Goal: Information Seeking & Learning: Learn about a topic

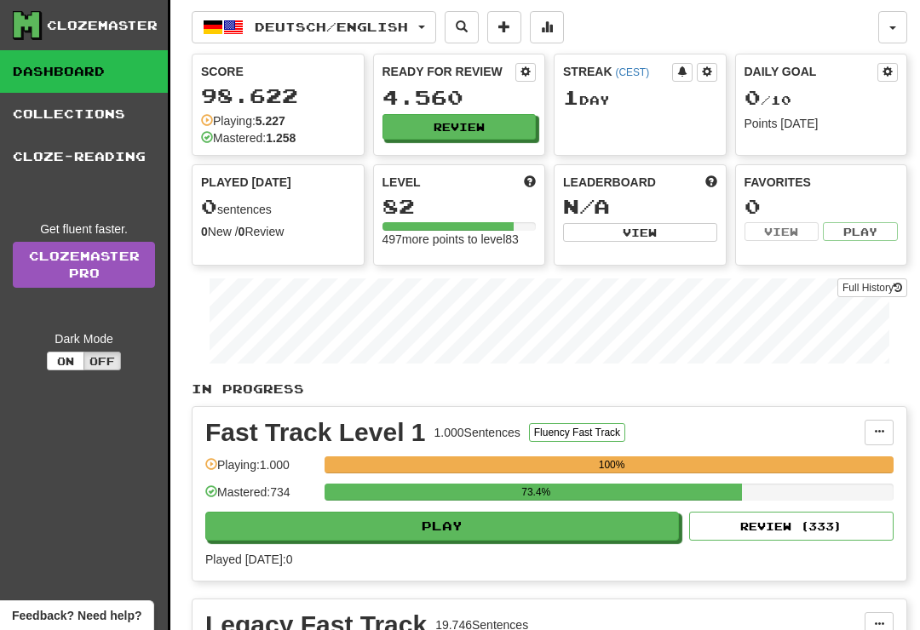
click at [599, 527] on button "Play" at bounding box center [442, 526] width 474 height 29
select select "**"
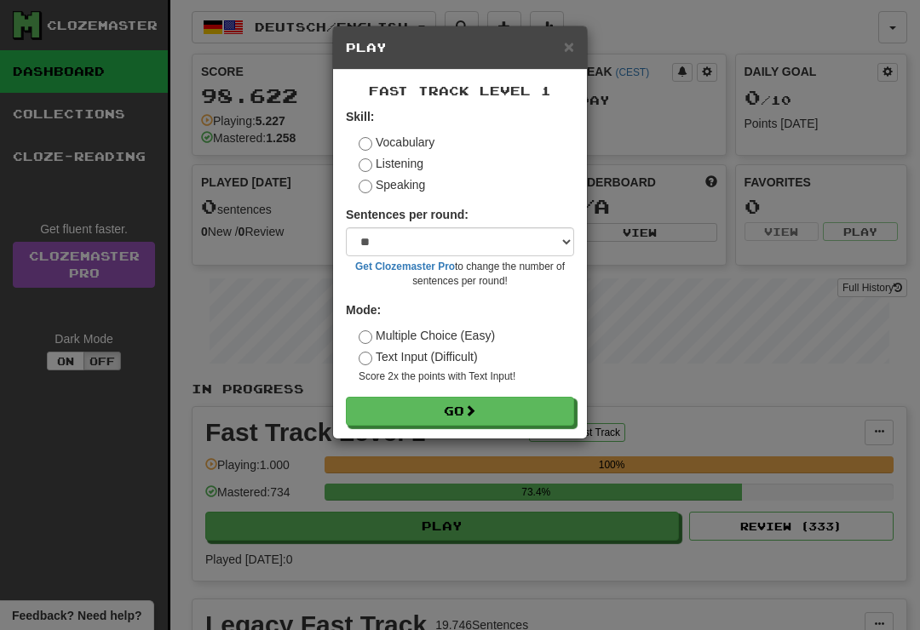
click at [541, 410] on button "Go" at bounding box center [460, 411] width 228 height 29
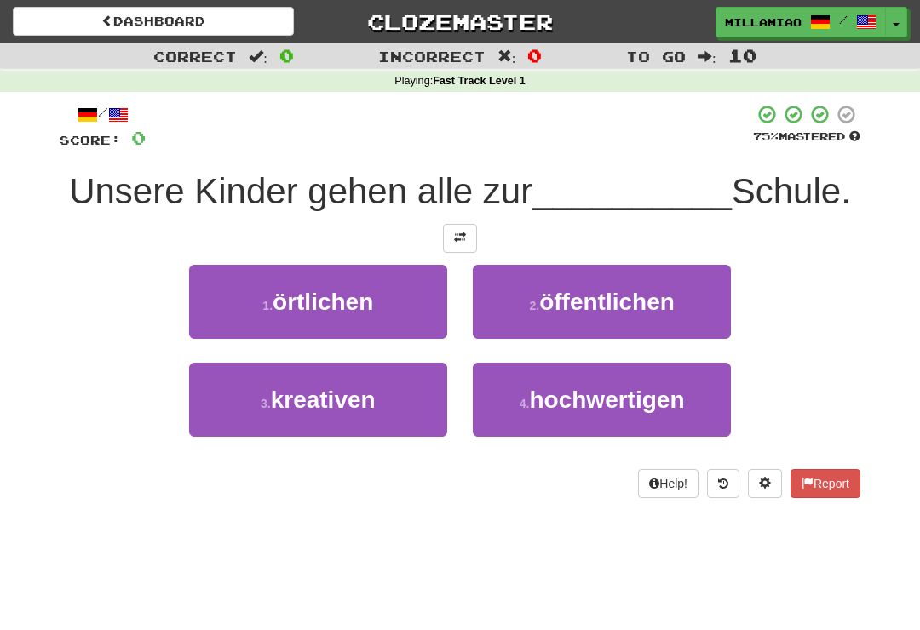
click at [404, 314] on button "1 . örtlichen" at bounding box center [318, 302] width 258 height 74
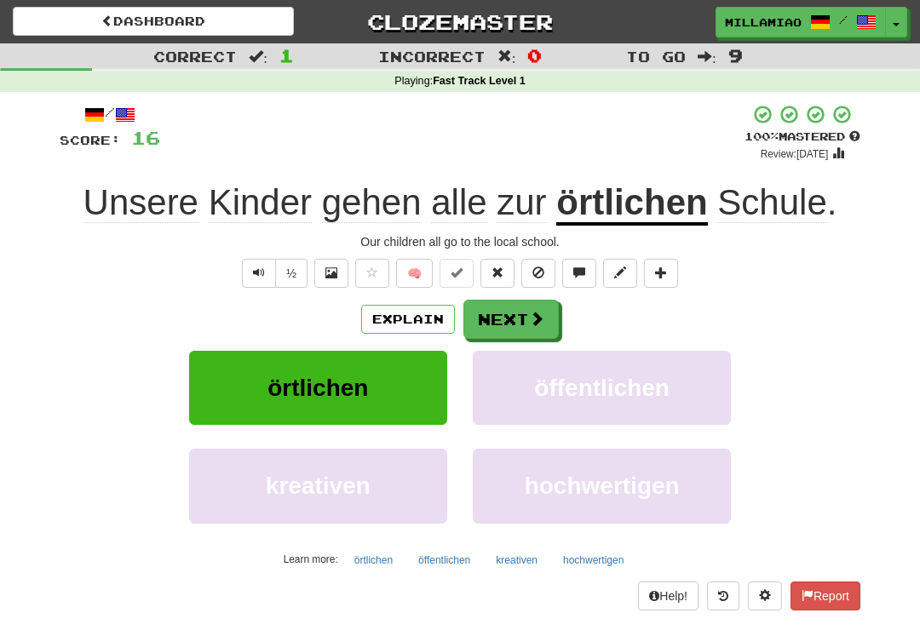
click at [538, 318] on span at bounding box center [536, 318] width 15 height 15
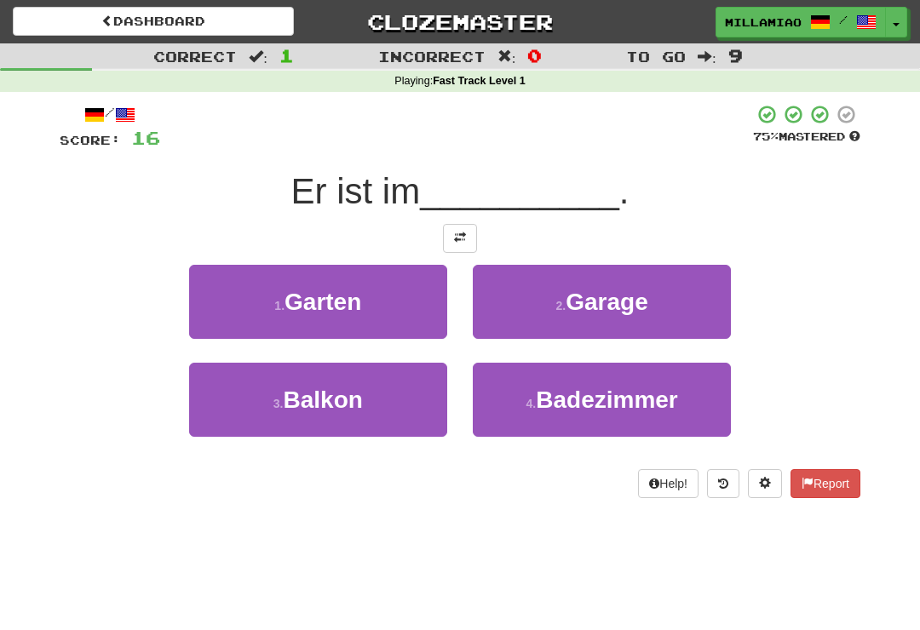
click at [417, 309] on button "1 . Garten" at bounding box center [318, 302] width 258 height 74
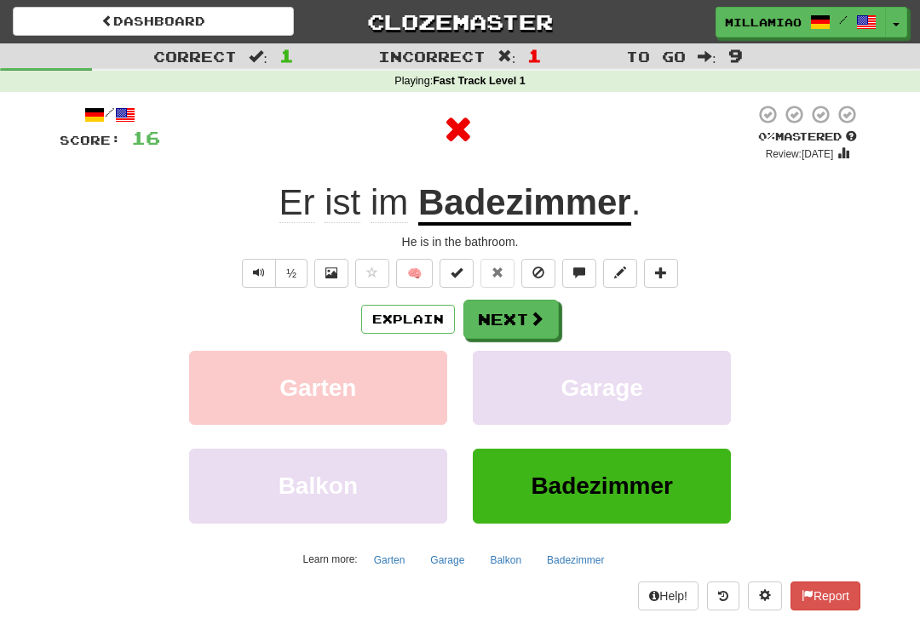
click at [540, 320] on span at bounding box center [536, 318] width 15 height 15
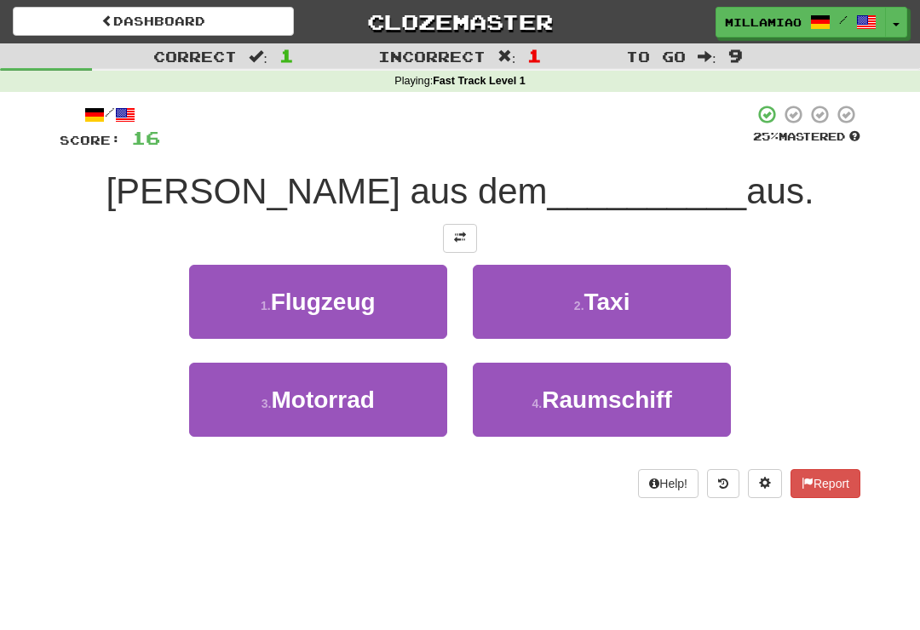
click at [642, 316] on button "2 . Taxi" at bounding box center [602, 302] width 258 height 74
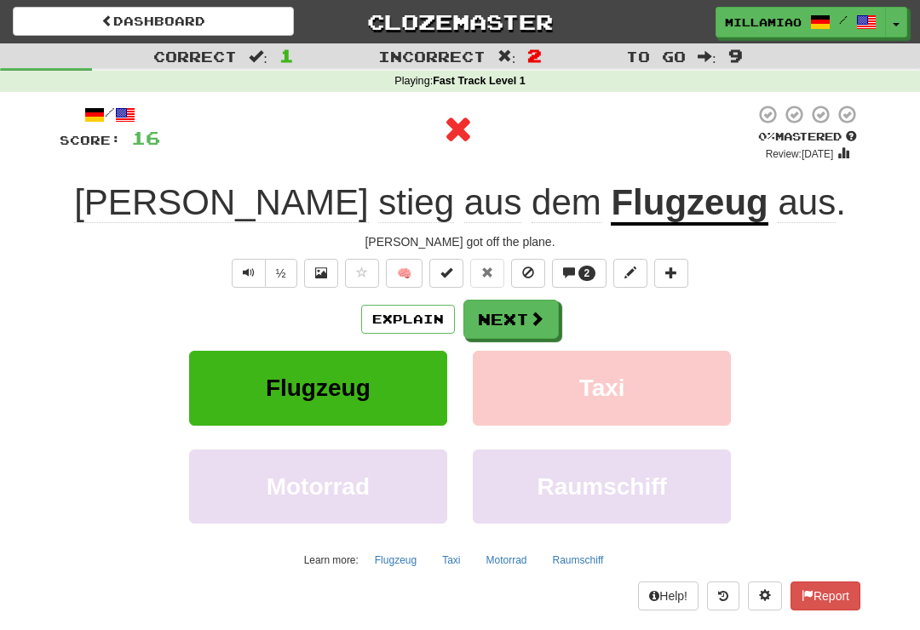
click at [527, 314] on button "Next" at bounding box center [510, 319] width 95 height 39
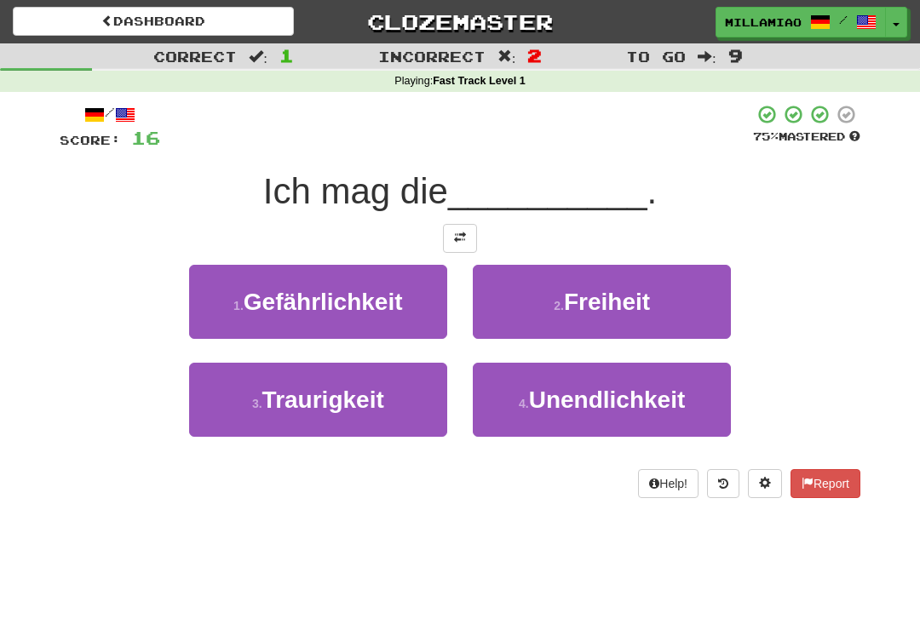
click at [637, 314] on span "Freiheit" at bounding box center [607, 302] width 86 height 26
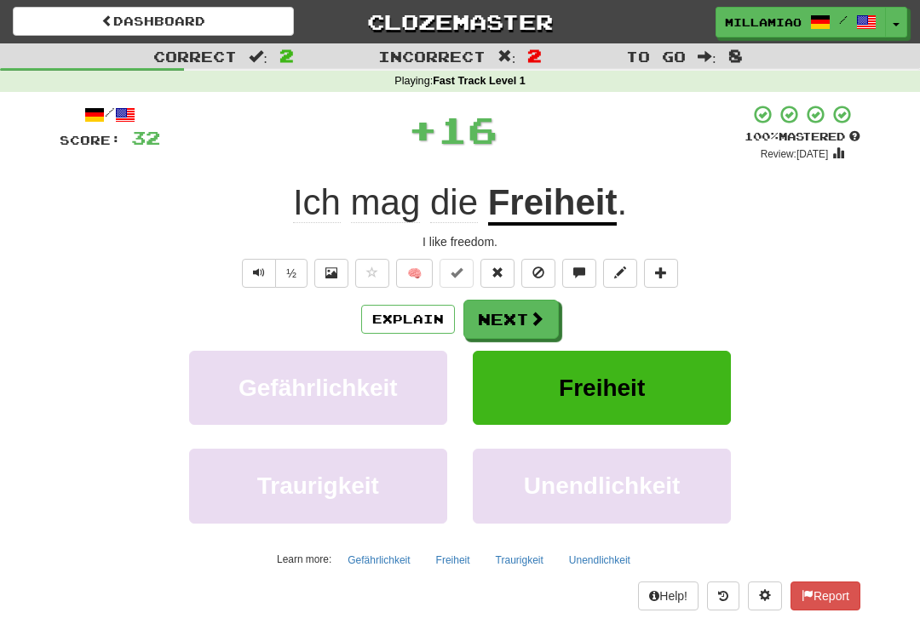
click at [539, 320] on span at bounding box center [536, 318] width 15 height 15
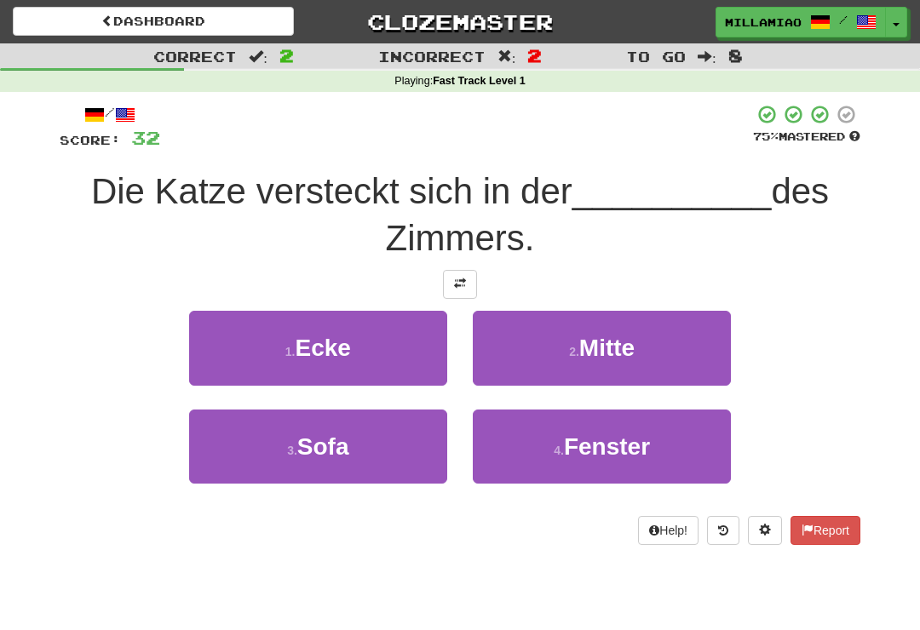
click at [410, 359] on button "1 . Ecke" at bounding box center [318, 348] width 258 height 74
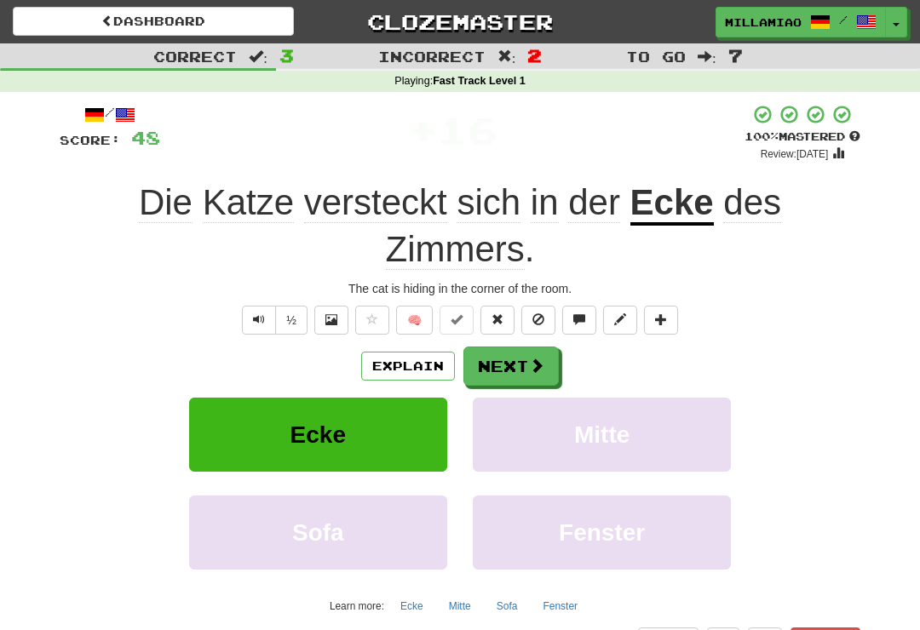
click at [546, 362] on button "Next" at bounding box center [510, 366] width 95 height 39
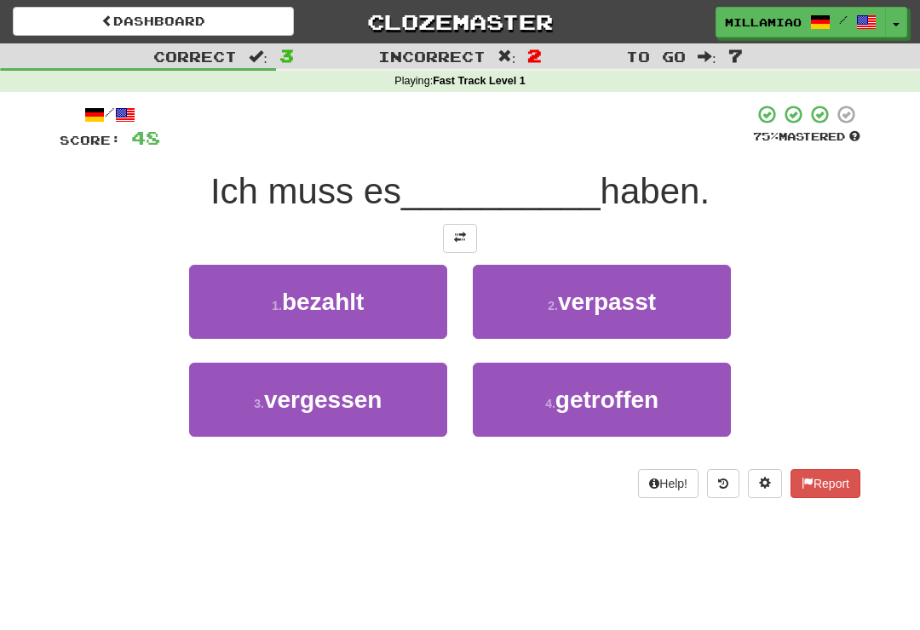
click at [410, 409] on button "3 . vergessen" at bounding box center [318, 400] width 258 height 74
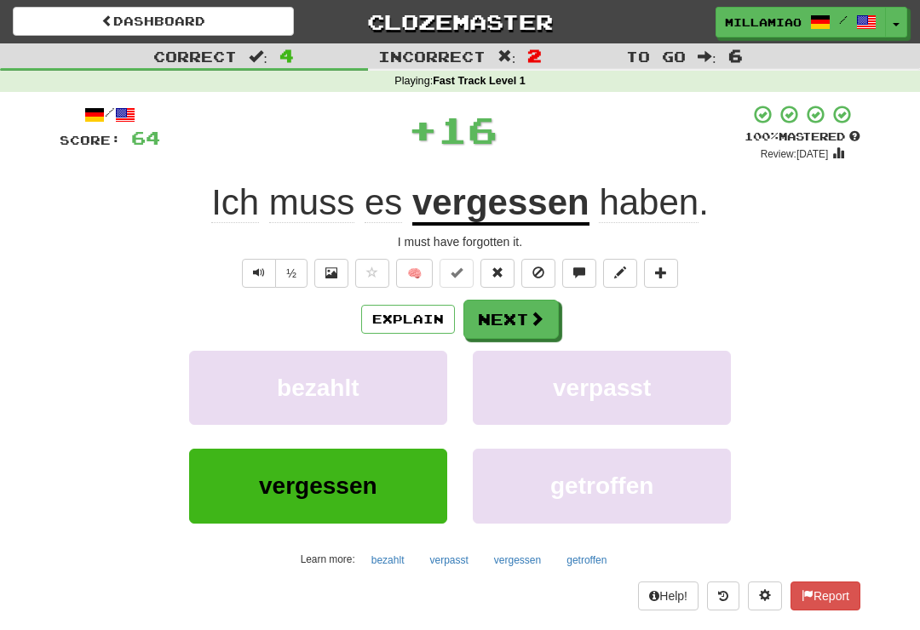
click at [540, 317] on span at bounding box center [536, 318] width 15 height 15
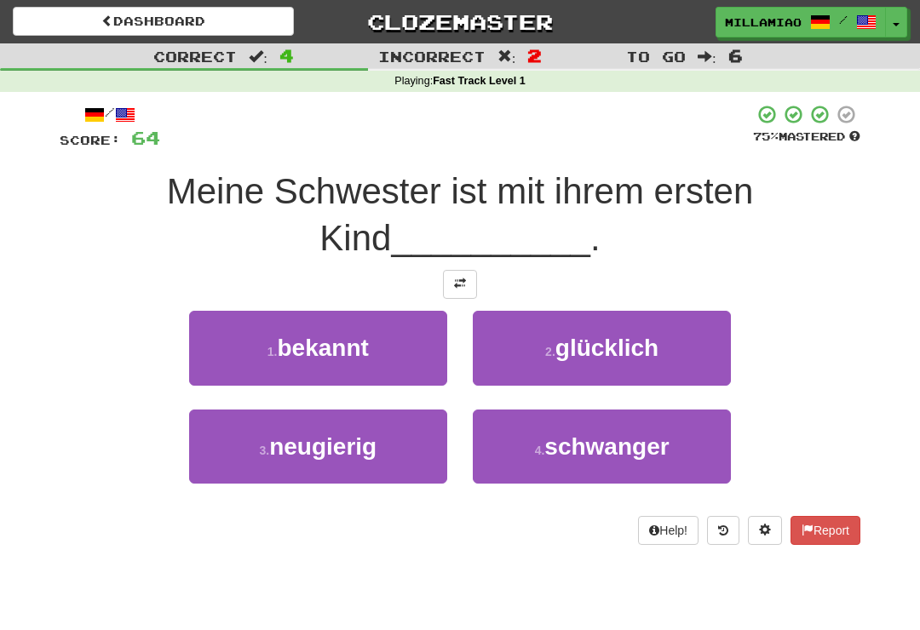
click at [610, 451] on span "schwanger" at bounding box center [606, 447] width 124 height 26
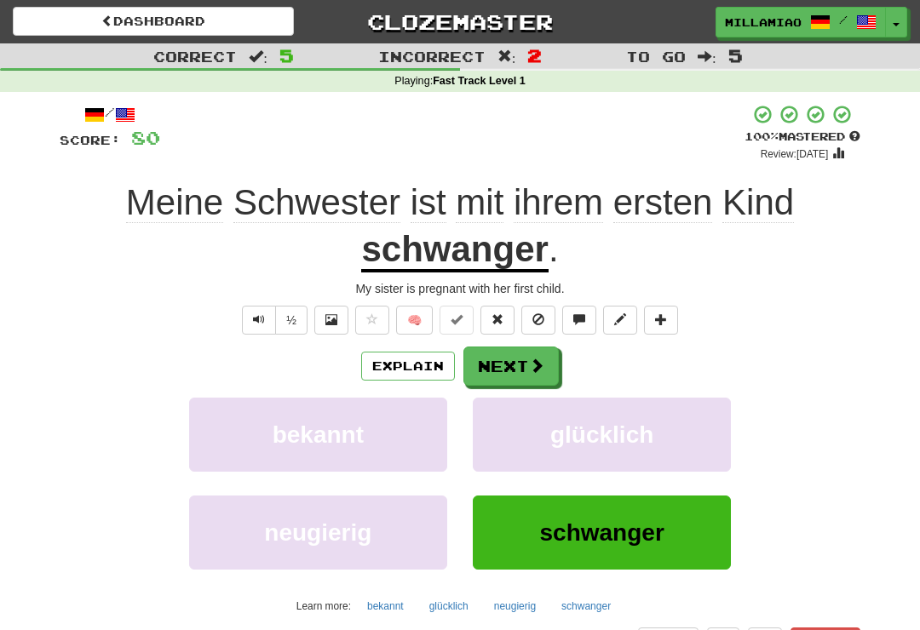
click at [533, 362] on span at bounding box center [536, 365] width 15 height 15
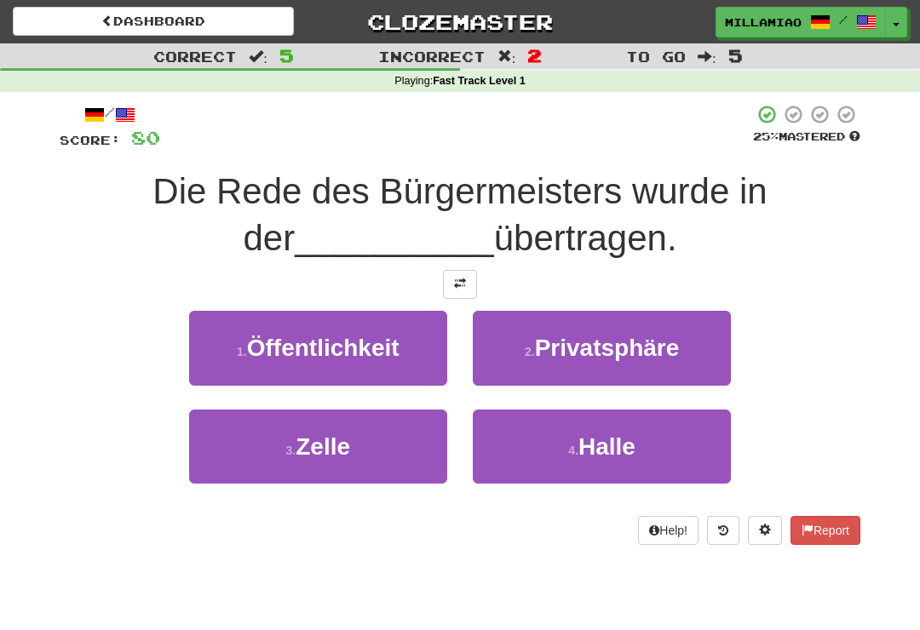
click at [608, 445] on span "Halle" at bounding box center [607, 447] width 57 height 26
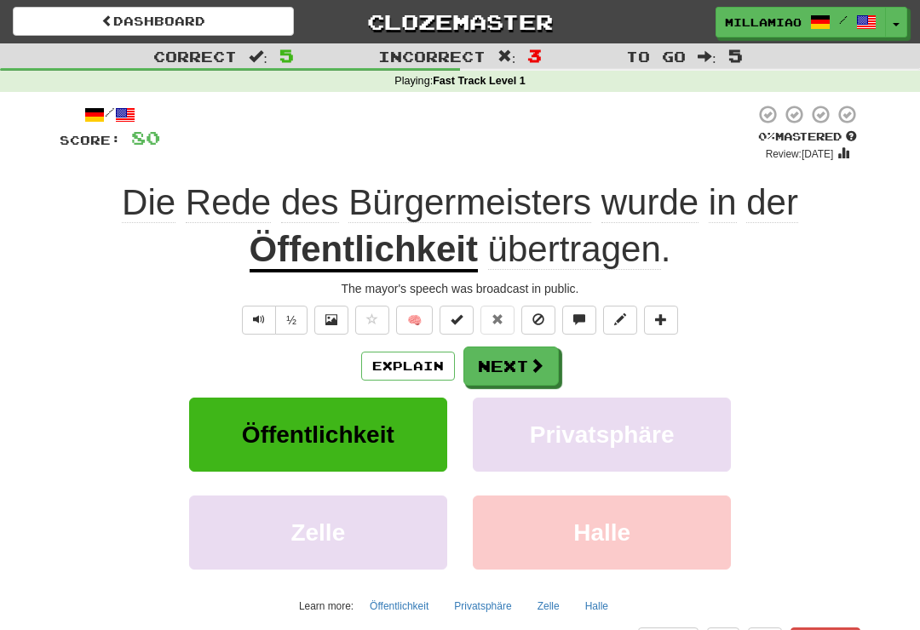
click at [540, 360] on span at bounding box center [536, 365] width 15 height 15
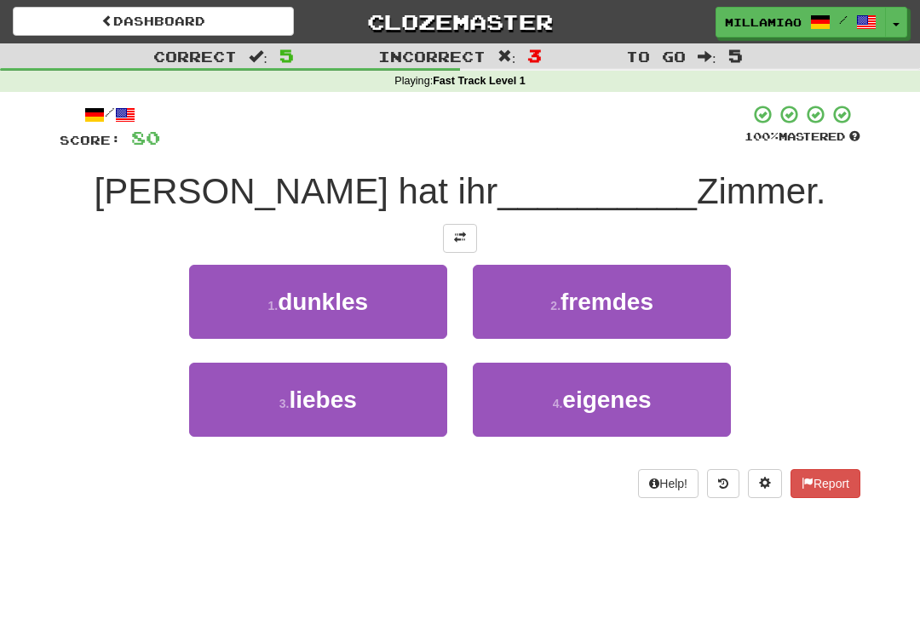
click at [586, 412] on span "eigenes" at bounding box center [606, 400] width 89 height 26
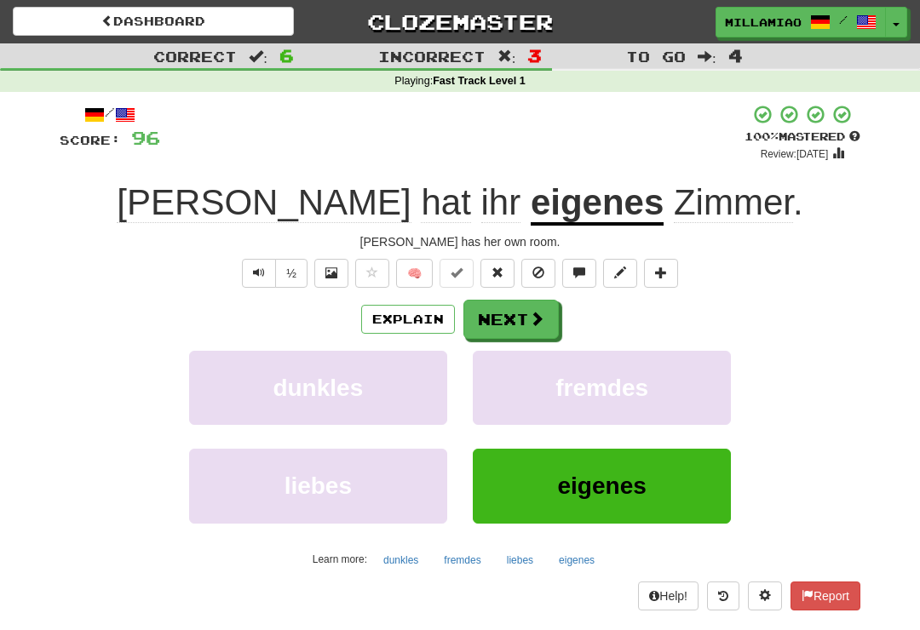
click at [535, 316] on span at bounding box center [536, 318] width 15 height 15
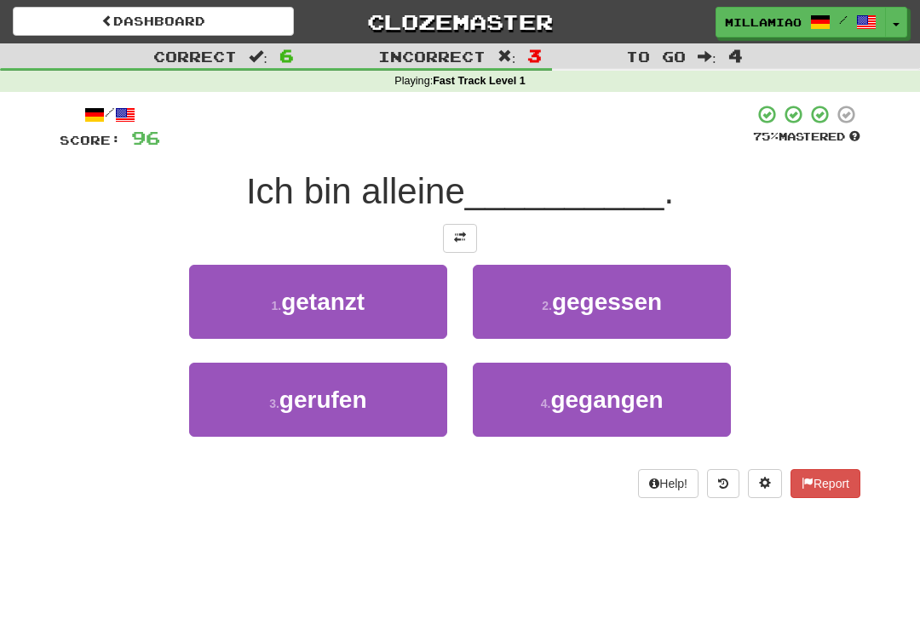
click at [591, 406] on span "gegangen" at bounding box center [606, 400] width 112 height 26
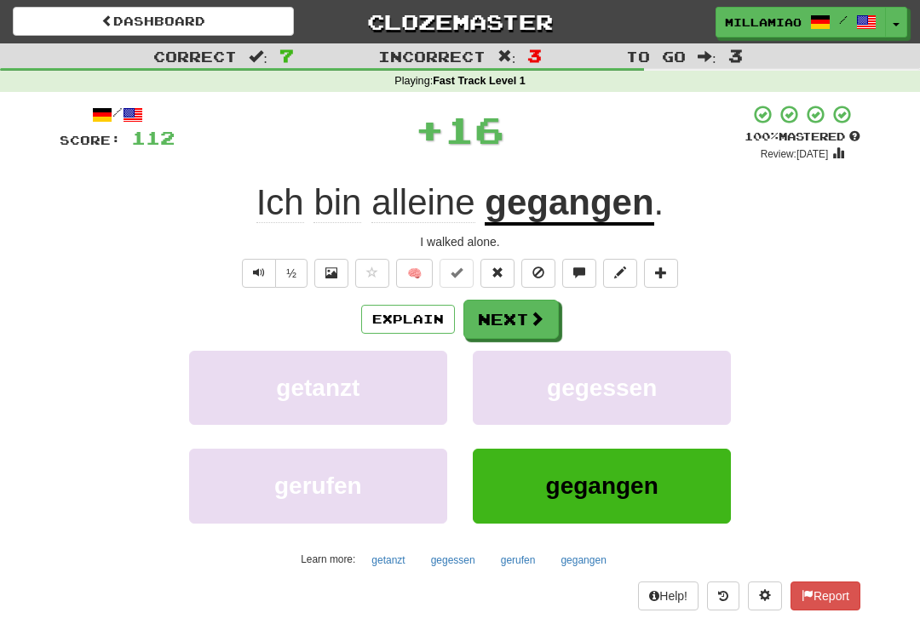
click at [535, 317] on span at bounding box center [536, 318] width 15 height 15
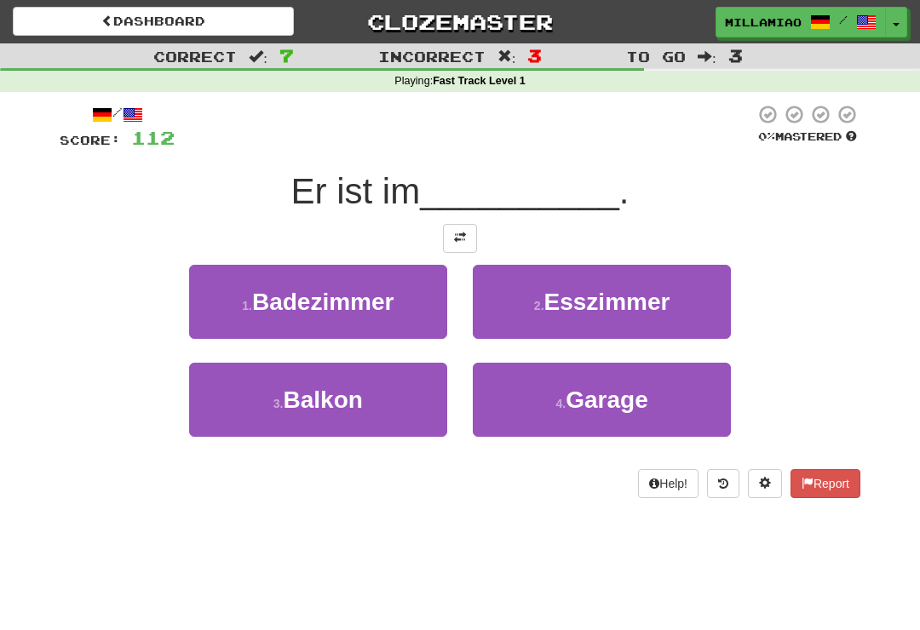
click at [426, 310] on button "1 . Badezimmer" at bounding box center [318, 302] width 258 height 74
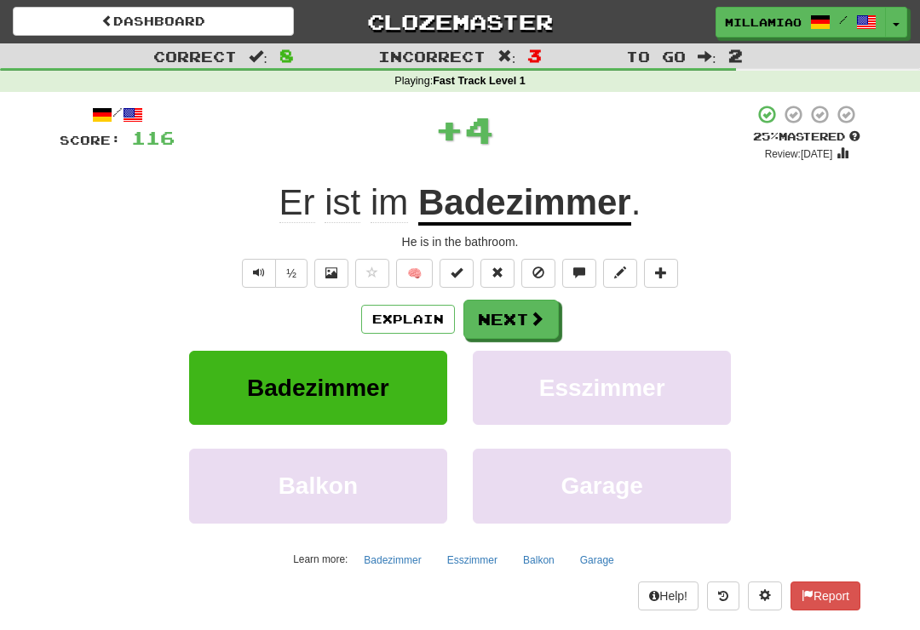
click at [539, 322] on span at bounding box center [536, 318] width 15 height 15
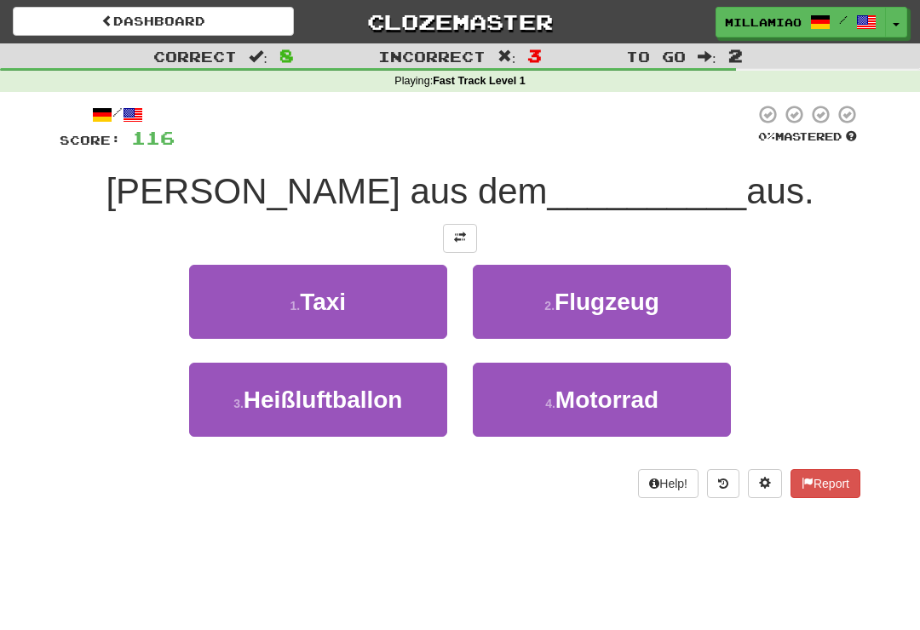
click at [417, 313] on button "1 . Taxi" at bounding box center [318, 302] width 258 height 74
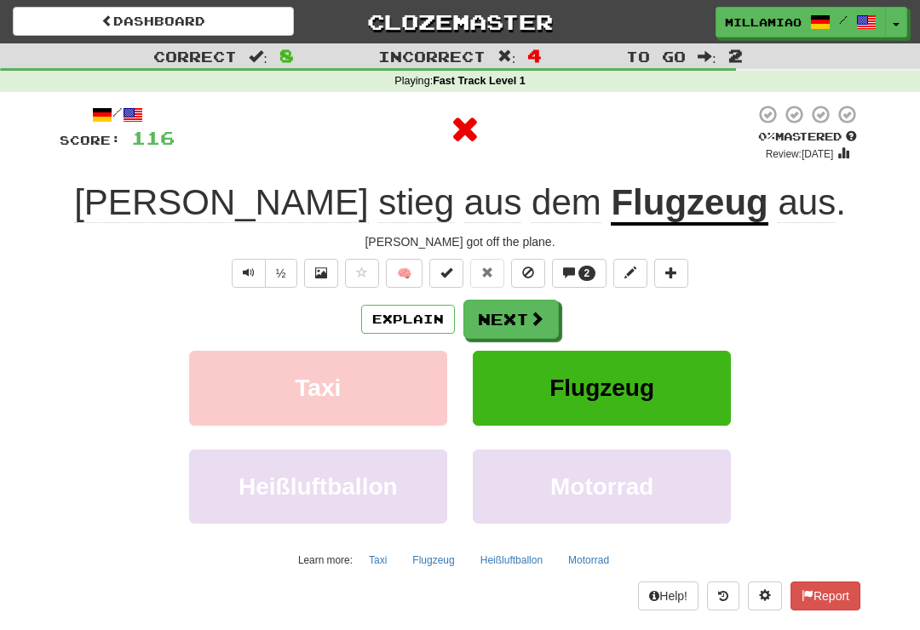
click at [535, 316] on span at bounding box center [536, 318] width 15 height 15
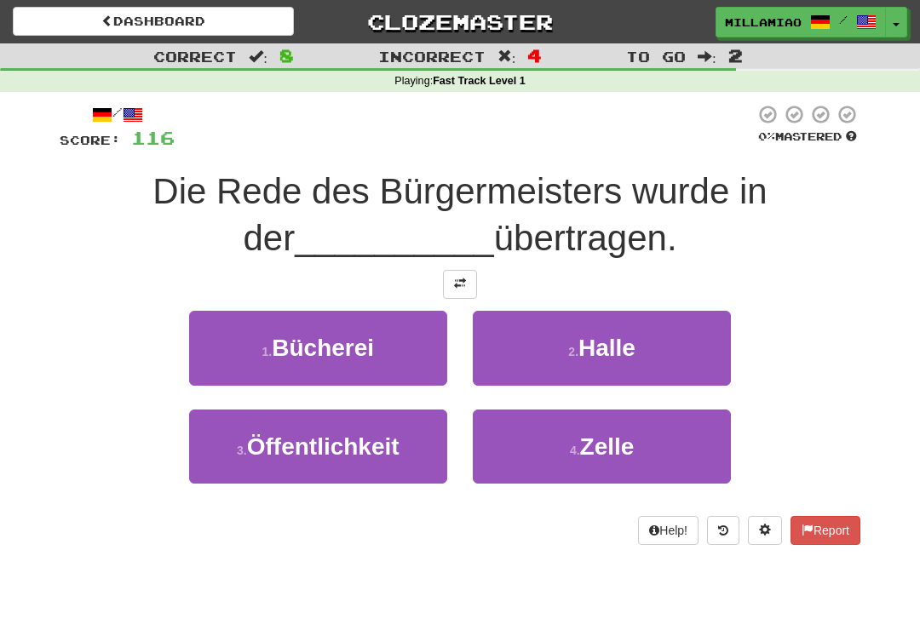
click at [417, 440] on button "3 . Öffentlichkeit" at bounding box center [318, 447] width 258 height 74
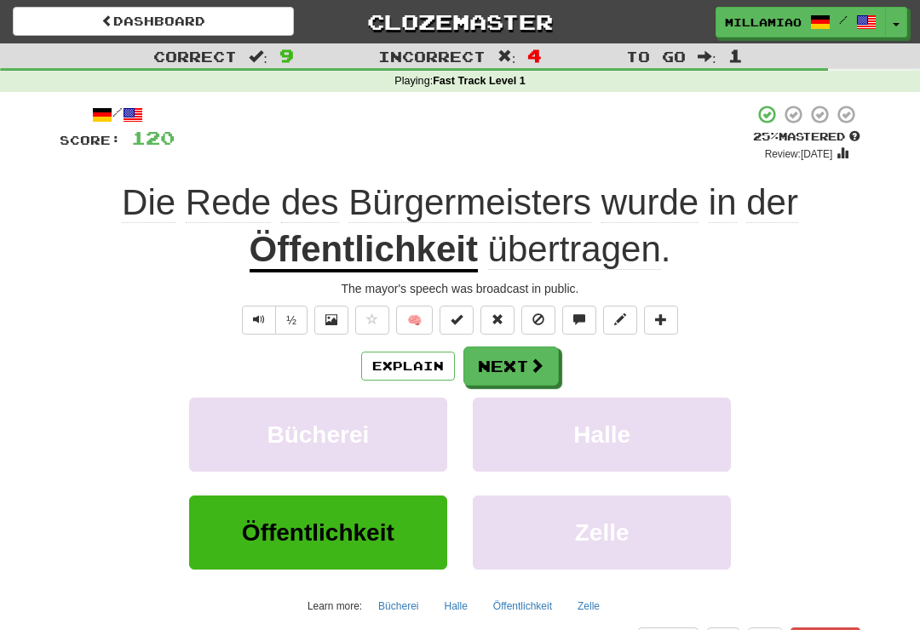
click at [544, 366] on span at bounding box center [536, 365] width 15 height 15
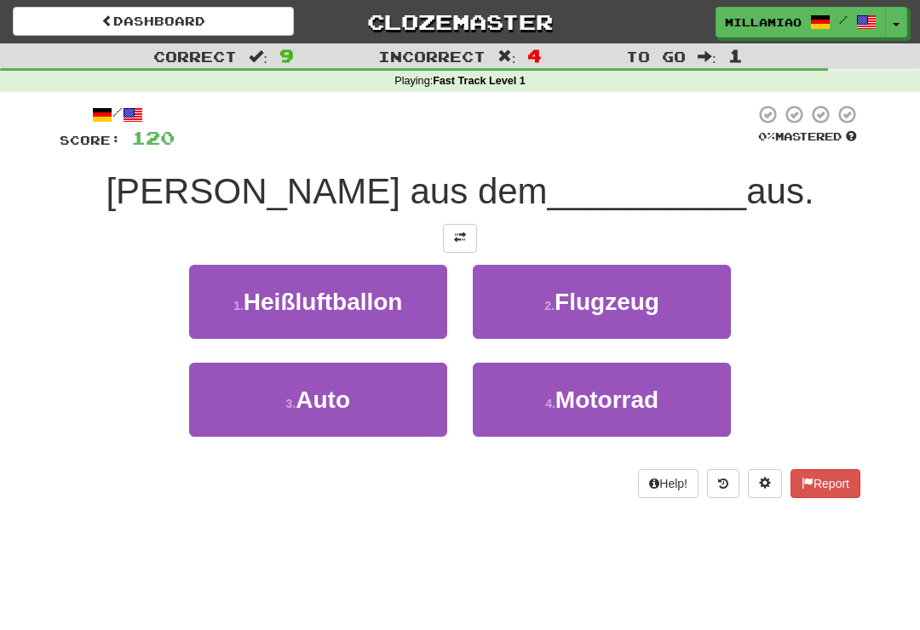
click at [622, 309] on span "Flugzeug" at bounding box center [607, 302] width 105 height 26
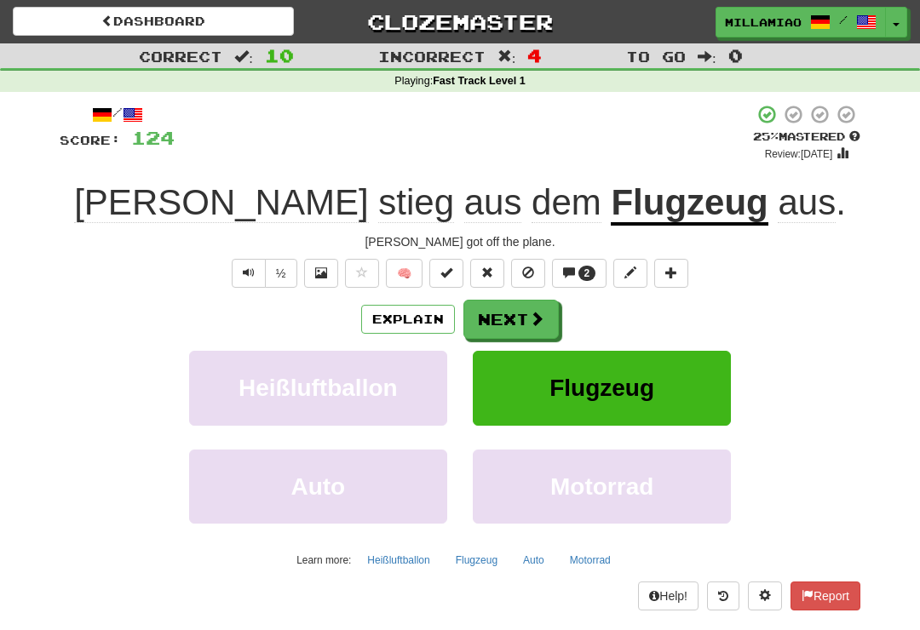
click at [531, 316] on span at bounding box center [536, 318] width 15 height 15
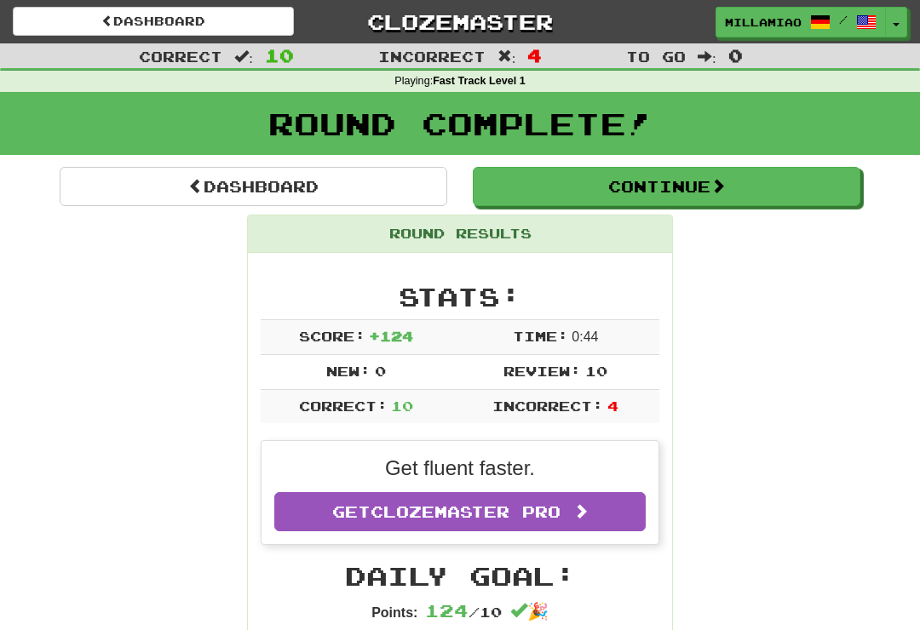
click at [896, 26] on button "Toggle Dropdown" at bounding box center [896, 22] width 22 height 31
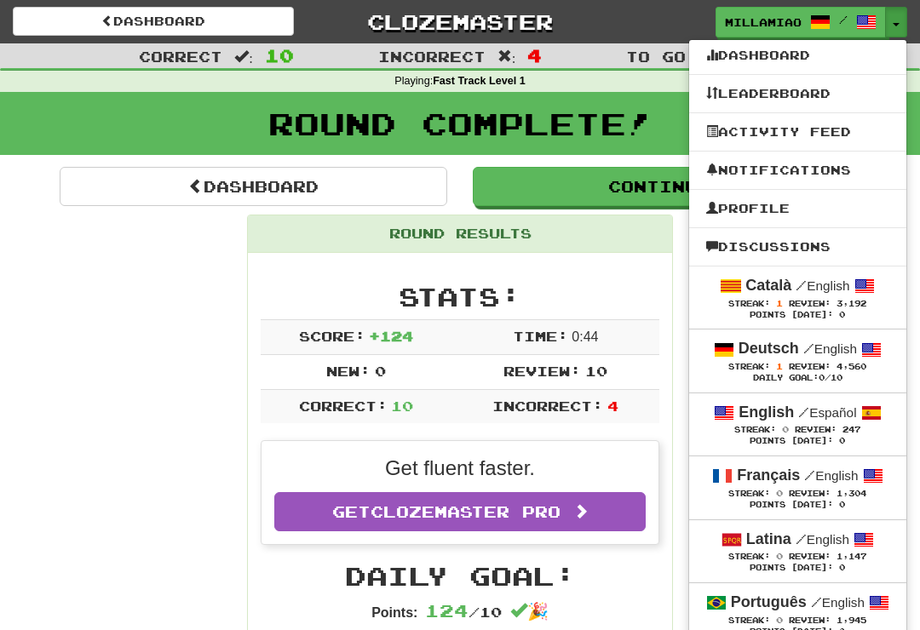
click at [789, 299] on span "Review:" at bounding box center [810, 303] width 42 height 9
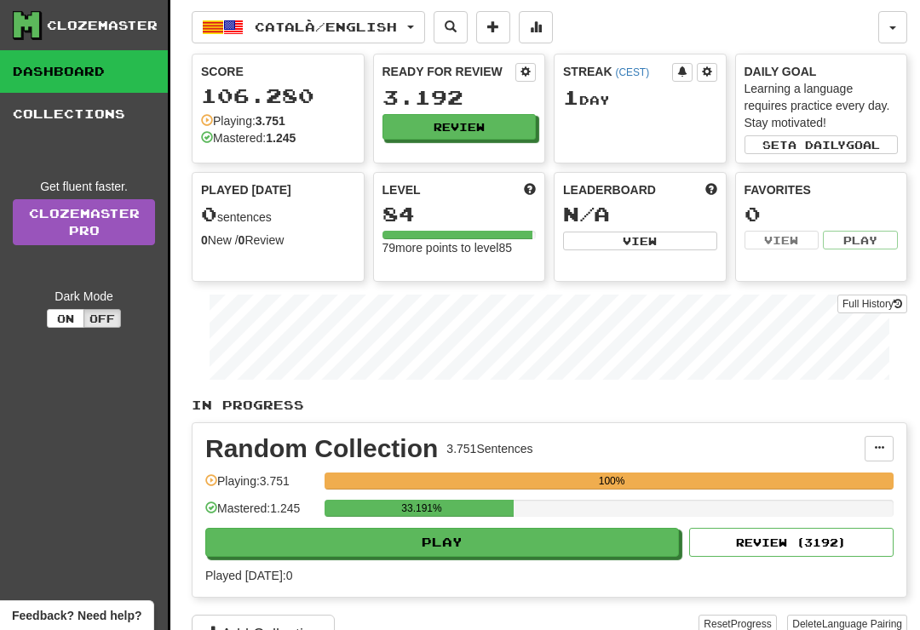
click at [616, 544] on button "Play" at bounding box center [442, 542] width 474 height 29
select select "**"
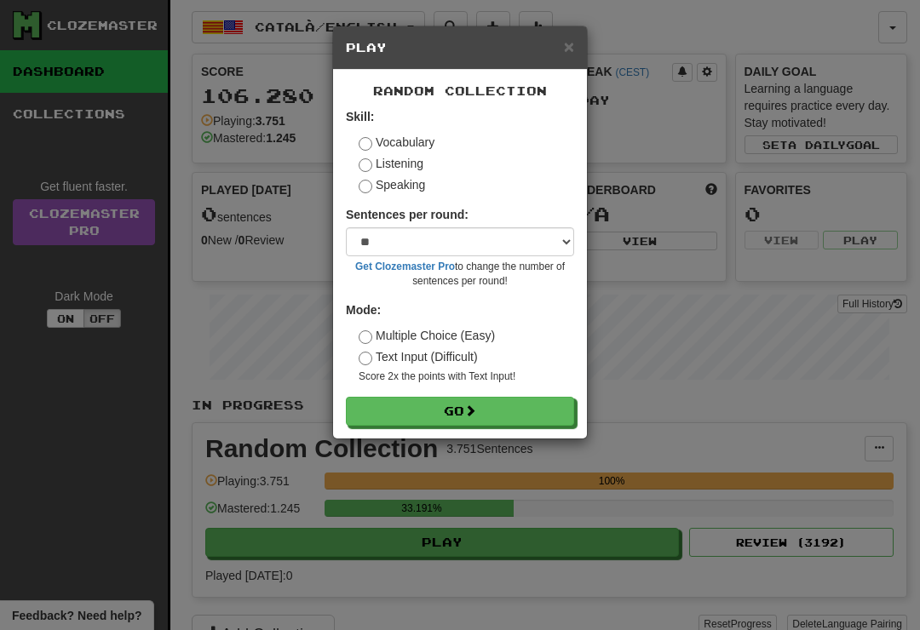
click at [549, 409] on button "Go" at bounding box center [460, 411] width 228 height 29
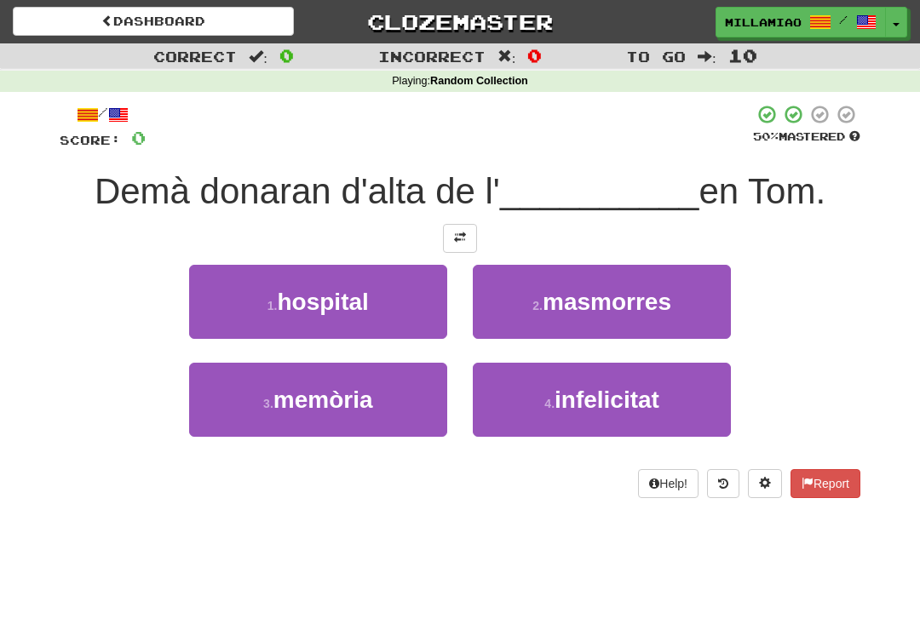
click at [382, 331] on button "1 . hospital" at bounding box center [318, 302] width 258 height 74
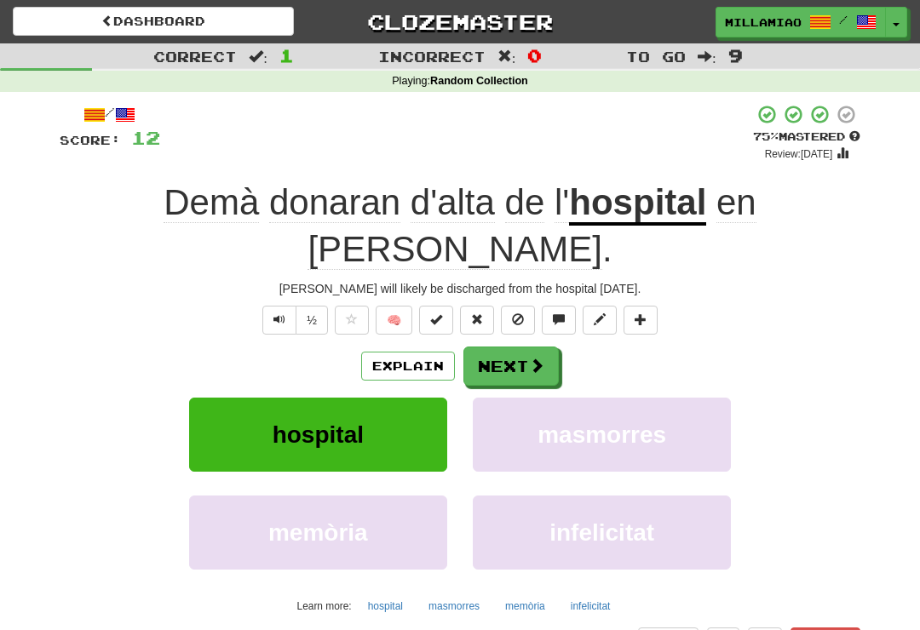
click at [545, 347] on button "Next" at bounding box center [510, 366] width 95 height 39
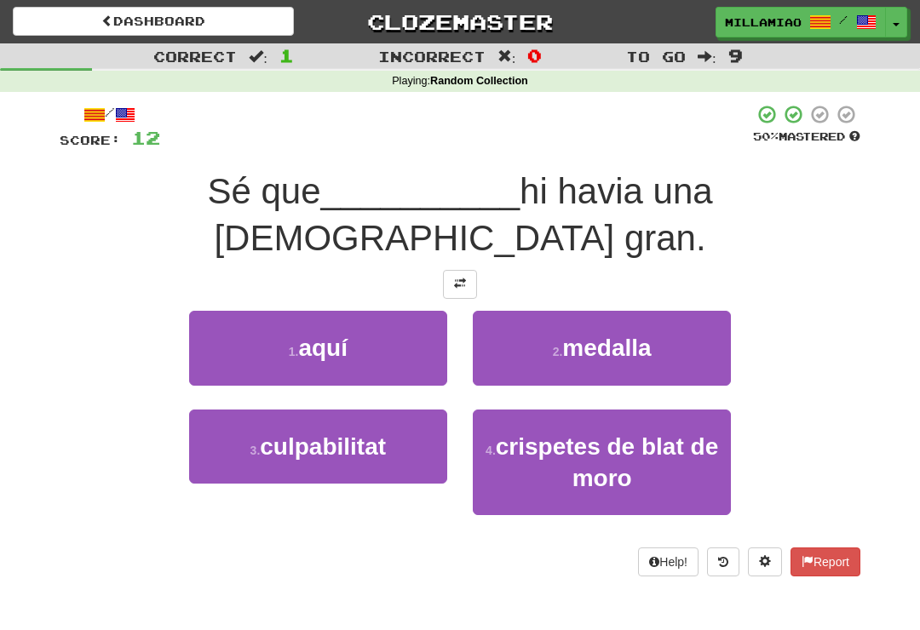
click at [412, 311] on button "1 . aquí" at bounding box center [318, 348] width 258 height 74
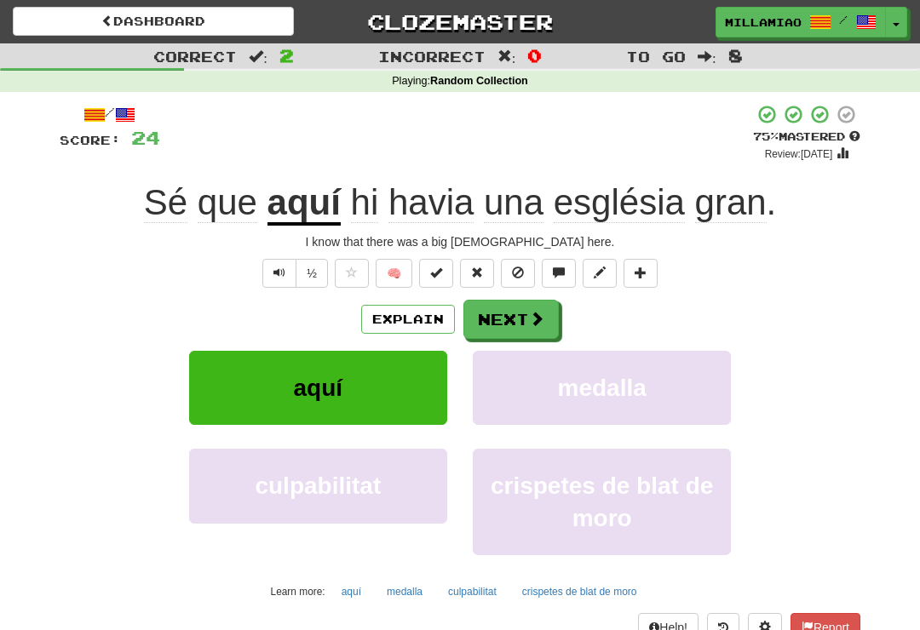
click at [540, 316] on span at bounding box center [536, 318] width 15 height 15
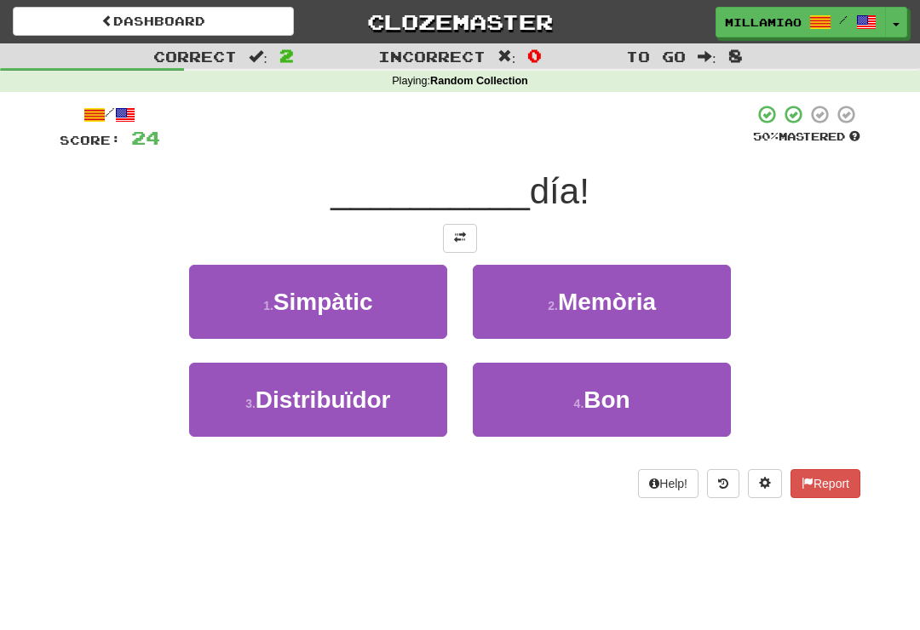
click at [597, 411] on span "Bon" at bounding box center [607, 400] width 46 height 26
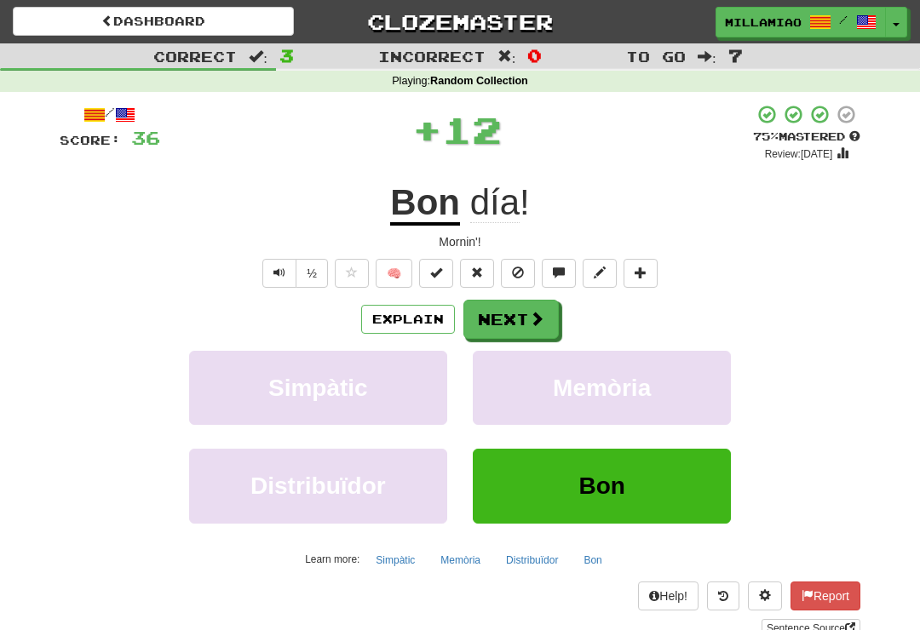
click at [544, 319] on span at bounding box center [536, 318] width 15 height 15
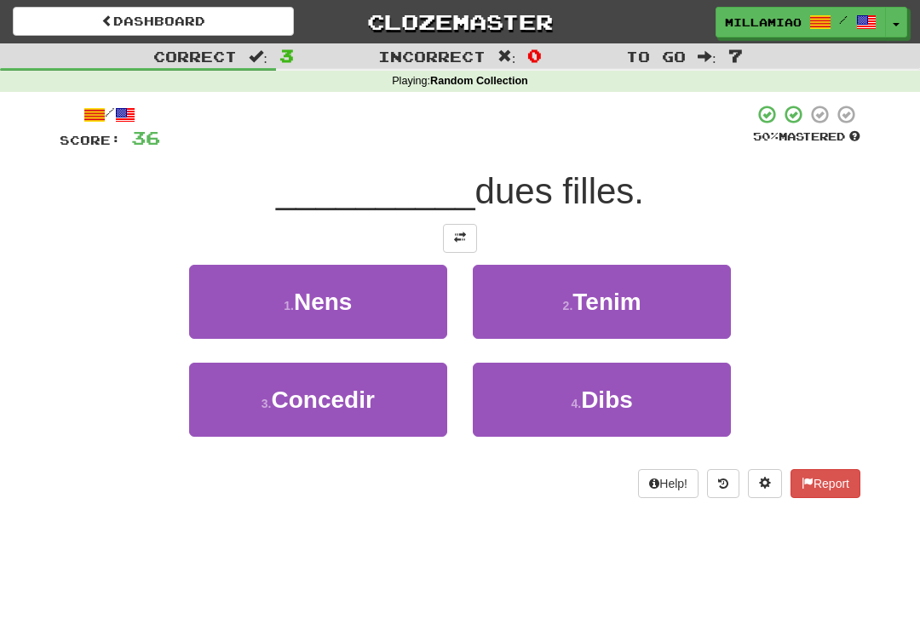
click at [608, 313] on span "Tenim" at bounding box center [607, 302] width 68 height 26
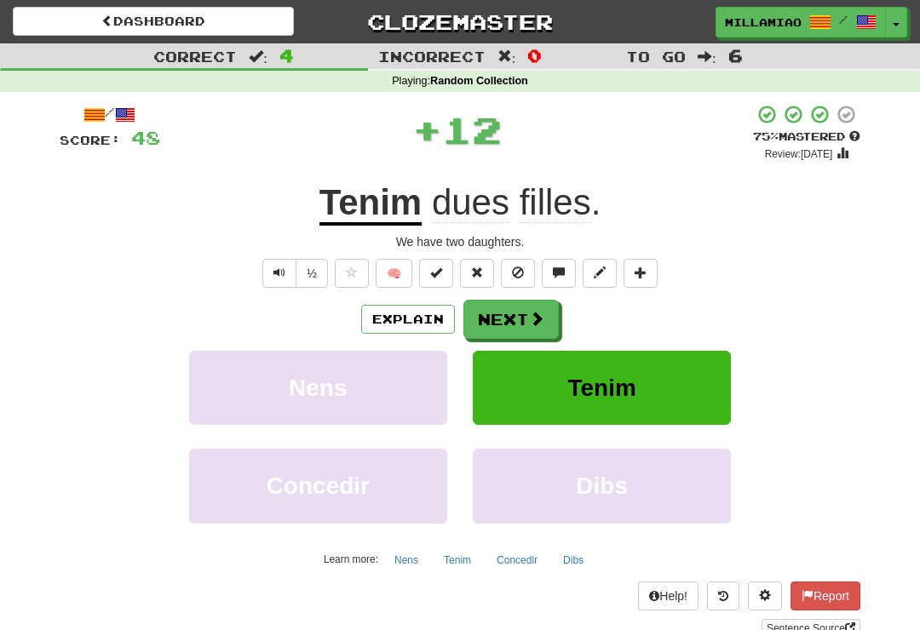
click at [539, 322] on span at bounding box center [536, 318] width 15 height 15
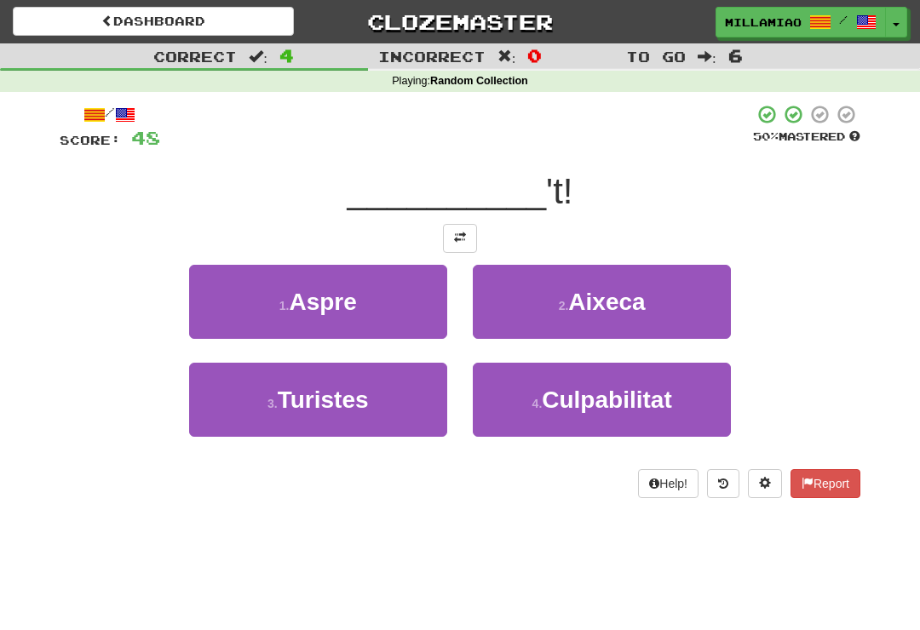
click at [621, 316] on button "2 . Aixeca" at bounding box center [602, 302] width 258 height 74
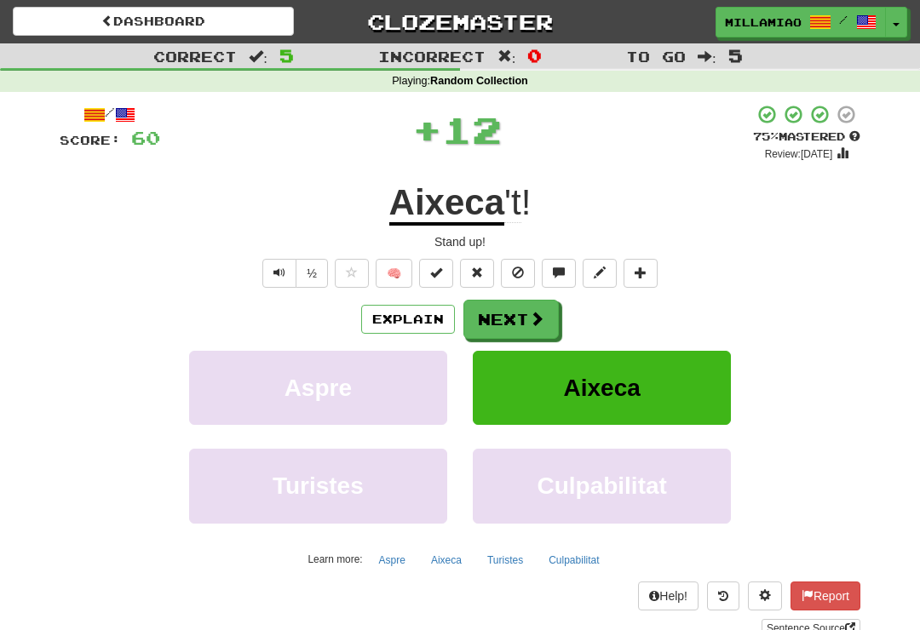
click at [537, 325] on span at bounding box center [536, 318] width 15 height 15
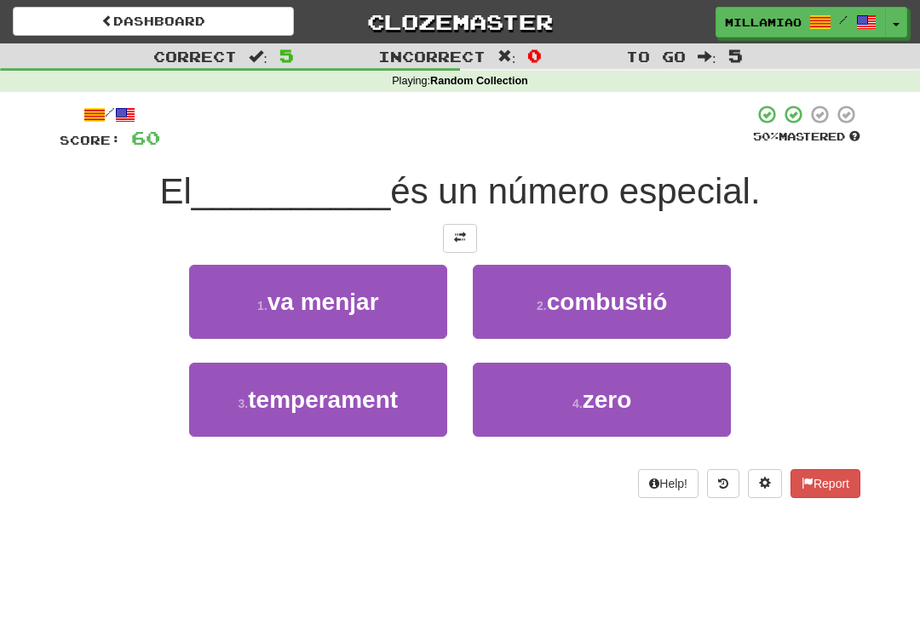
click at [586, 412] on span "zero" at bounding box center [607, 400] width 49 height 26
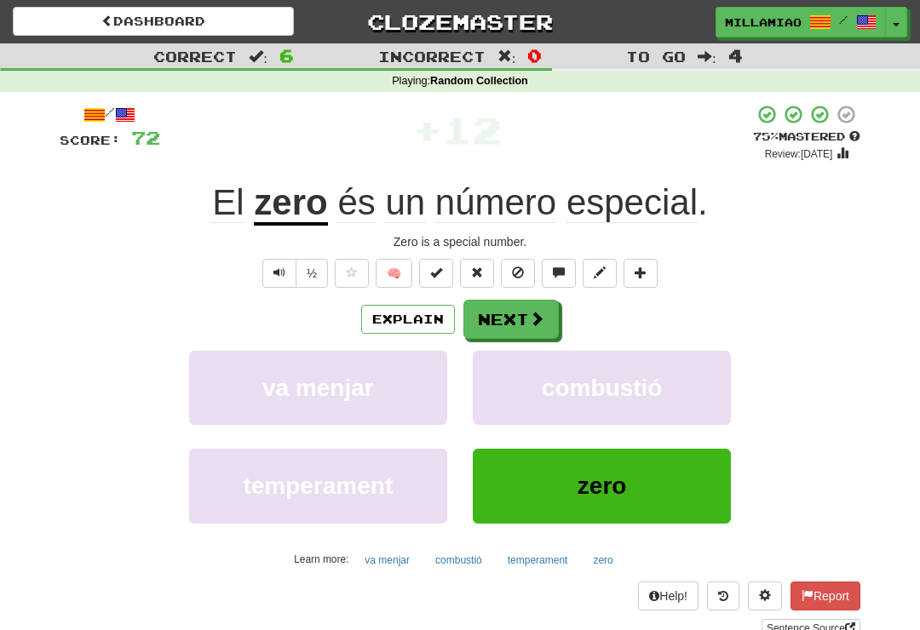
click at [535, 316] on span at bounding box center [536, 318] width 15 height 15
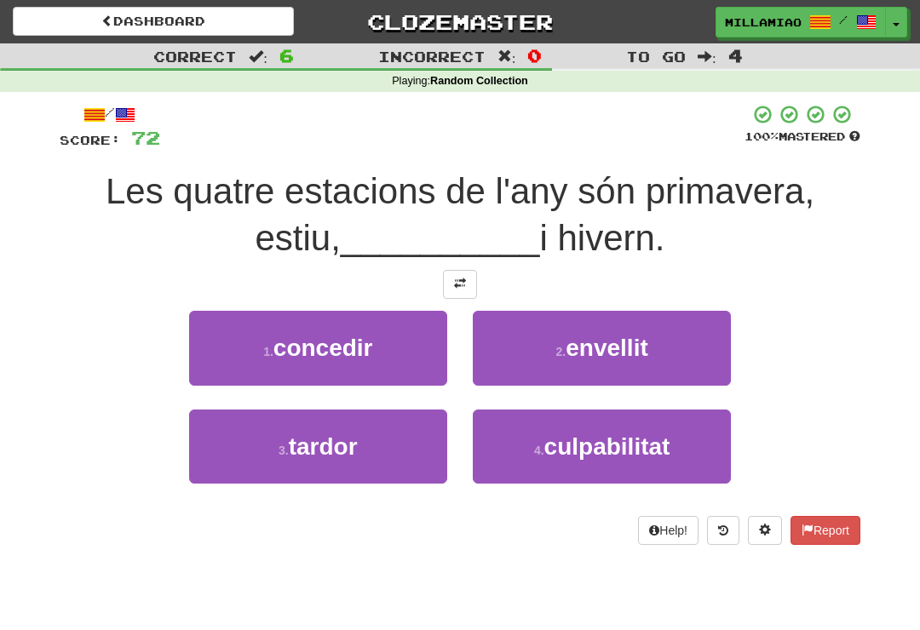
click at [425, 440] on button "3 . tardor" at bounding box center [318, 447] width 258 height 74
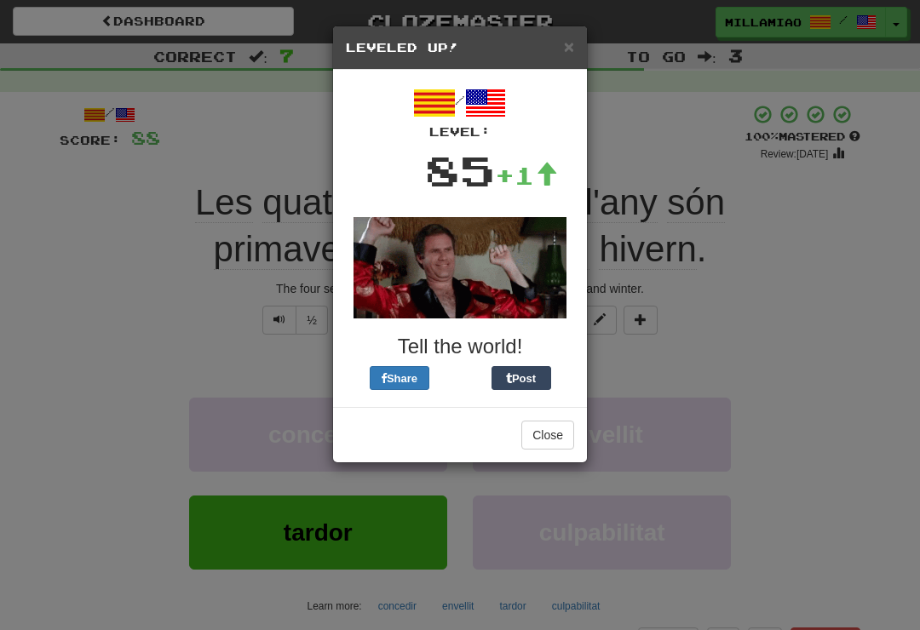
click at [573, 48] on span "×" at bounding box center [569, 47] width 10 height 20
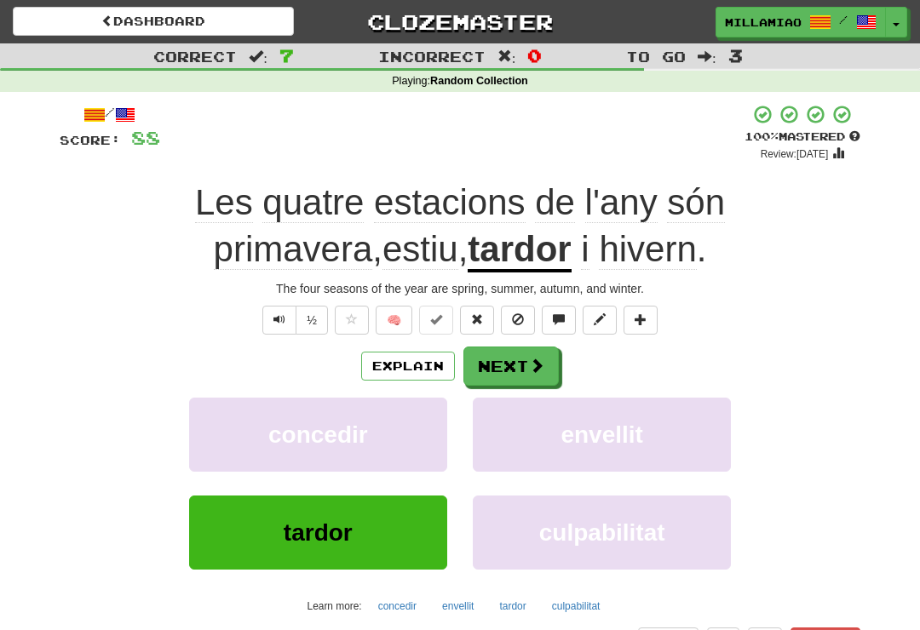
click at [536, 363] on span at bounding box center [536, 365] width 15 height 15
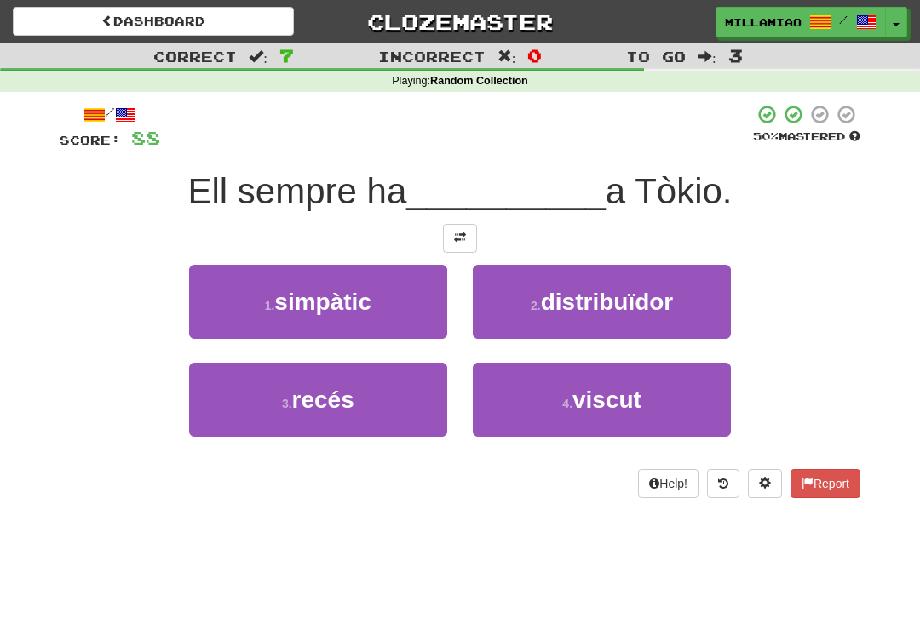
click at [590, 406] on span "viscut" at bounding box center [607, 400] width 69 height 26
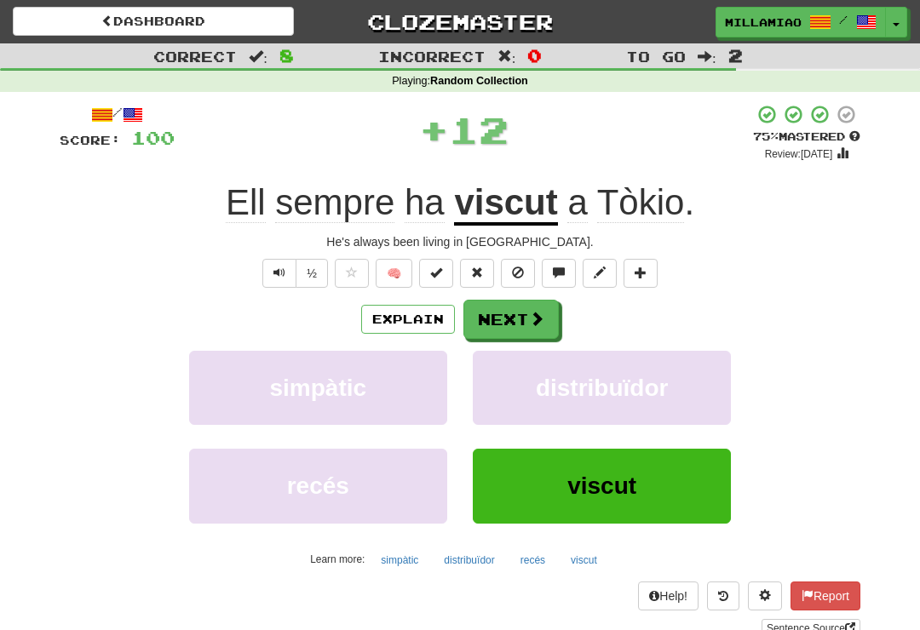
click at [531, 315] on span at bounding box center [536, 318] width 15 height 15
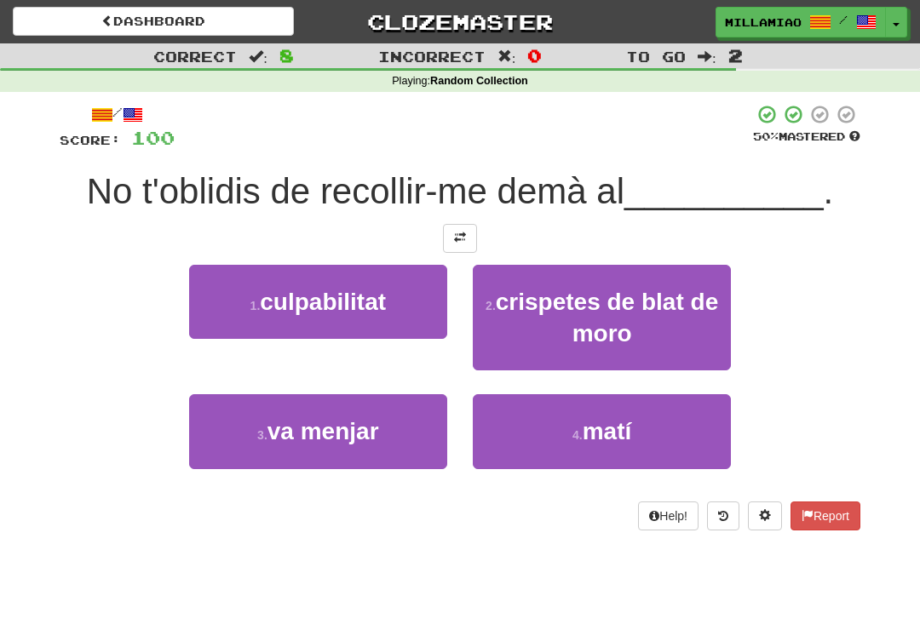
click at [589, 435] on span "matí" at bounding box center [607, 431] width 49 height 26
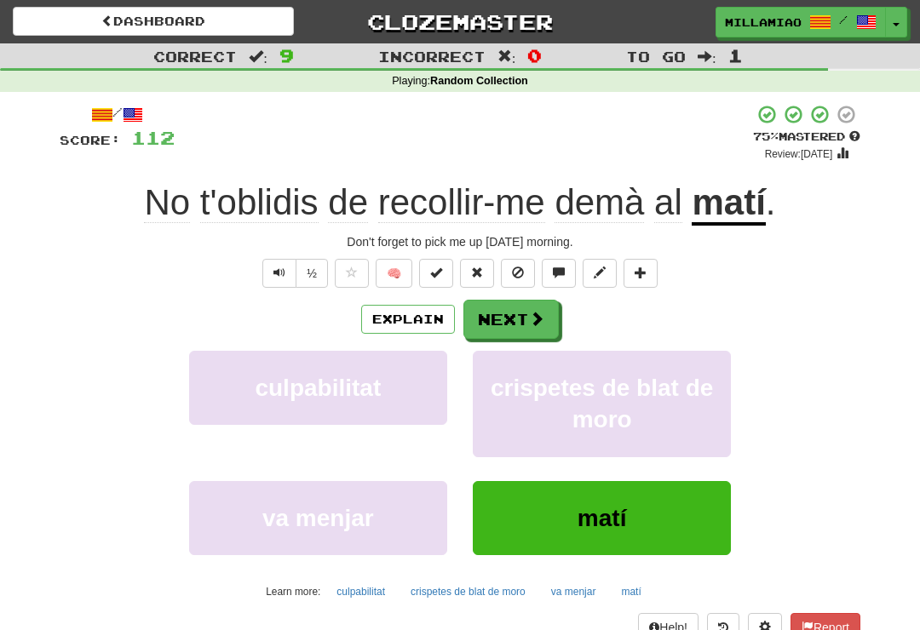
click at [538, 311] on span at bounding box center [536, 318] width 15 height 15
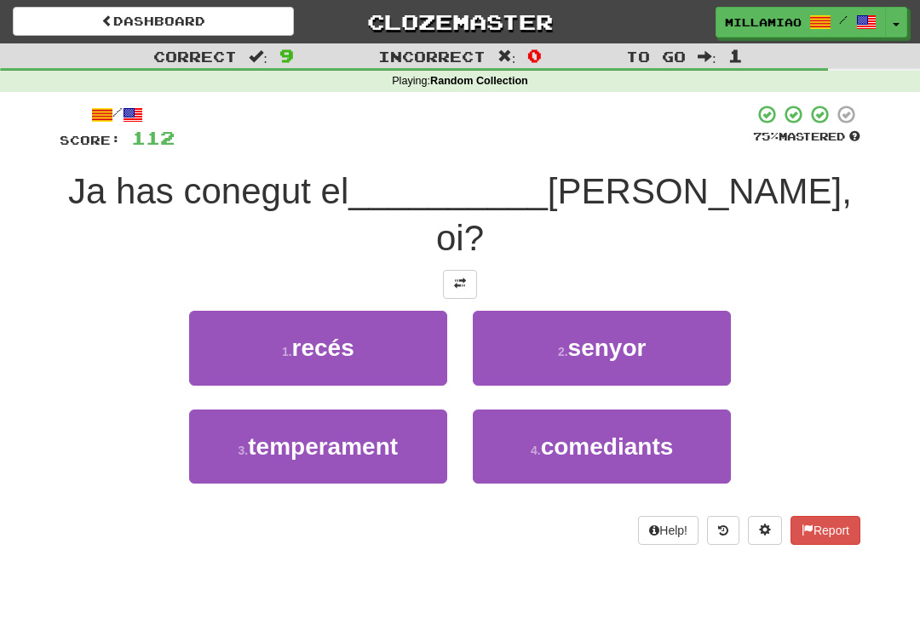
click at [590, 315] on button "2 . senyor" at bounding box center [602, 348] width 258 height 74
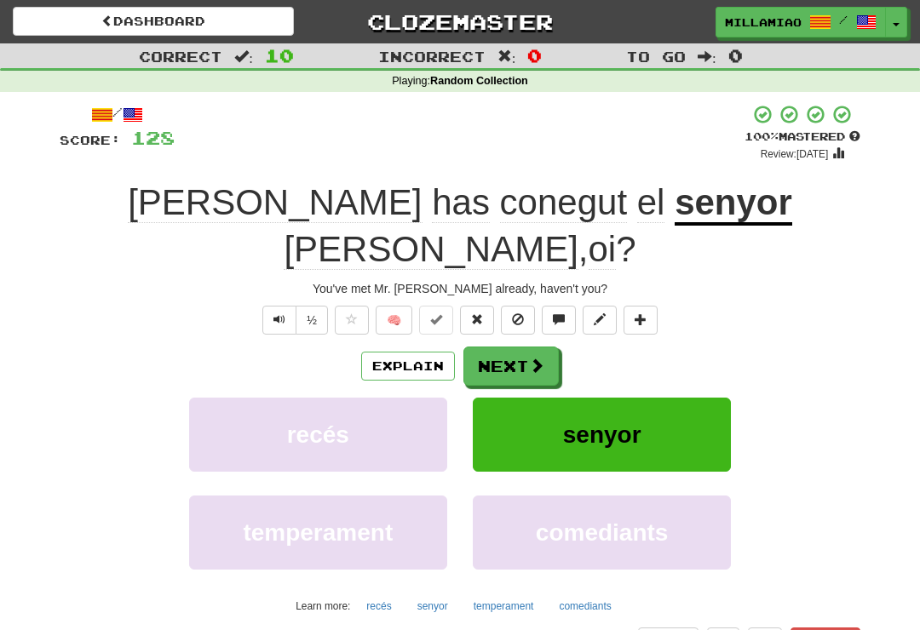
click at [538, 358] on span at bounding box center [536, 365] width 15 height 15
